Goal: Entertainment & Leisure: Consume media (video, audio)

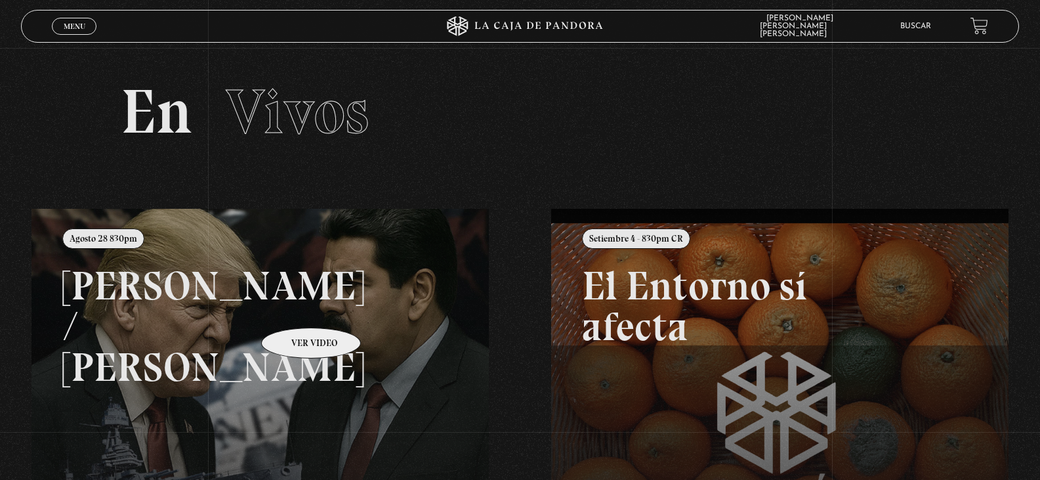
click at [294, 308] on link at bounding box center [551, 449] width 1040 height 480
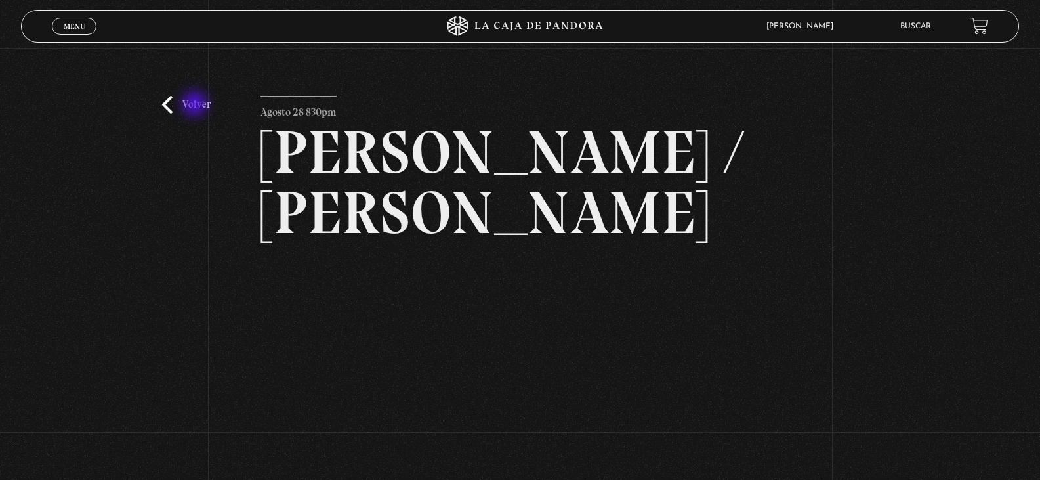
click at [196, 105] on link "Volver" at bounding box center [186, 105] width 49 height 18
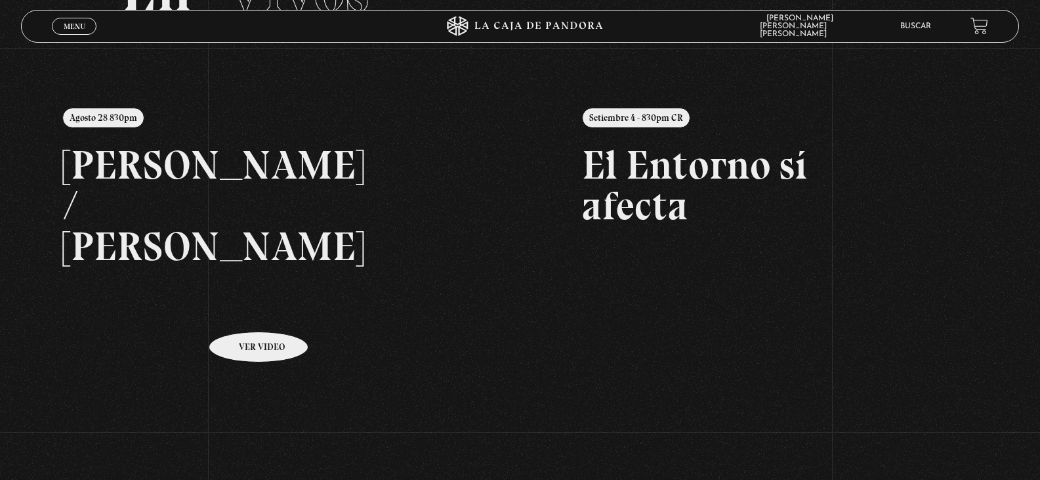
scroll to position [131, 0]
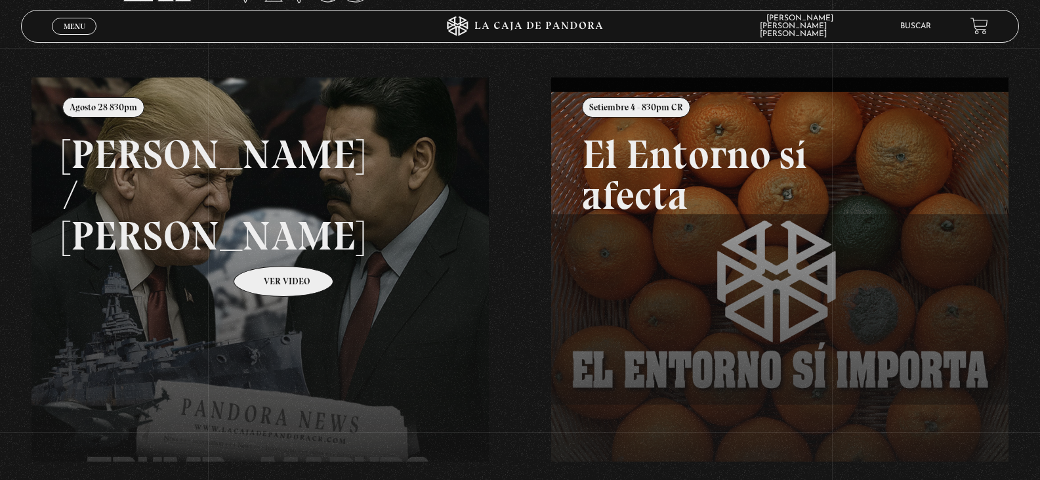
click at [266, 245] on link at bounding box center [551, 317] width 1040 height 480
